Goal: Complete application form

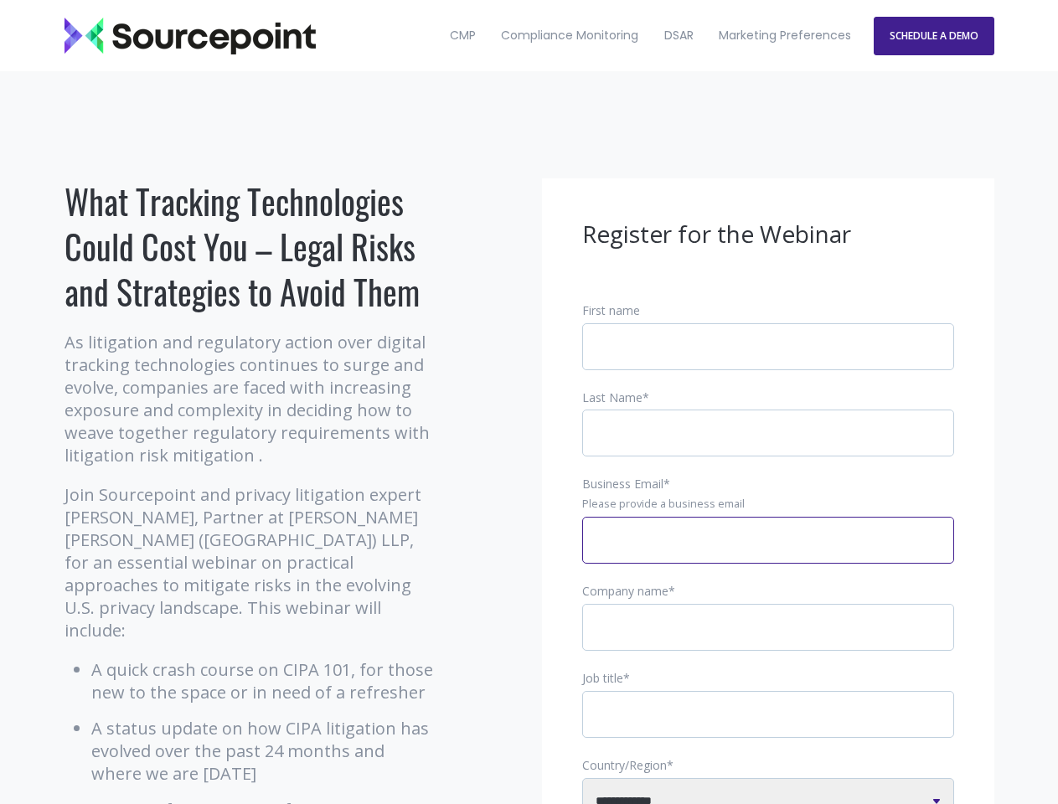
click at [768, 554] on input "Business Email *" at bounding box center [768, 540] width 372 height 47
